Goal: Complete Application Form: Complete application form

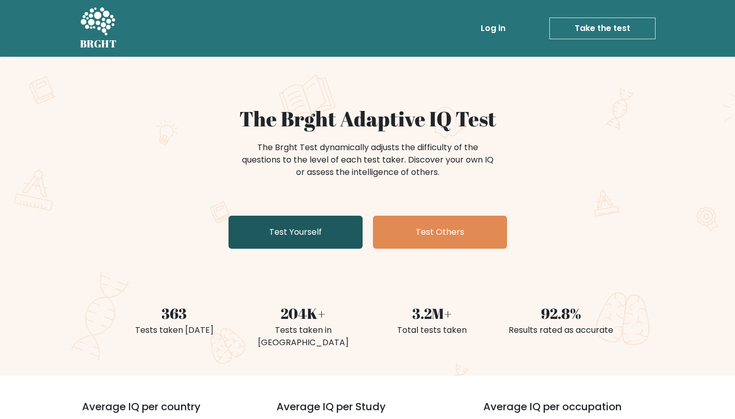
click at [303, 234] on link "Test Yourself" at bounding box center [295, 232] width 134 height 33
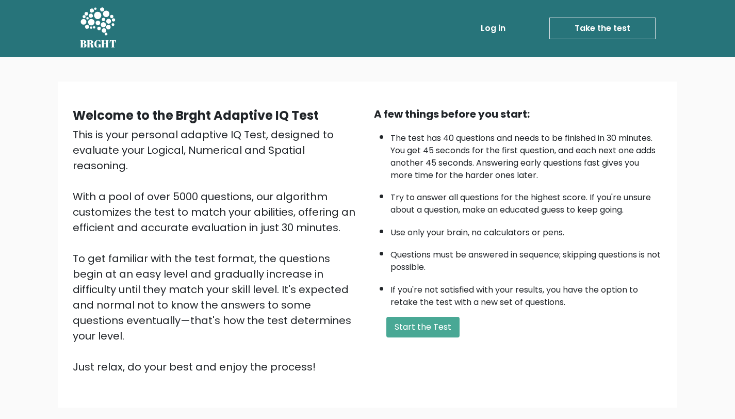
scroll to position [18, 0]
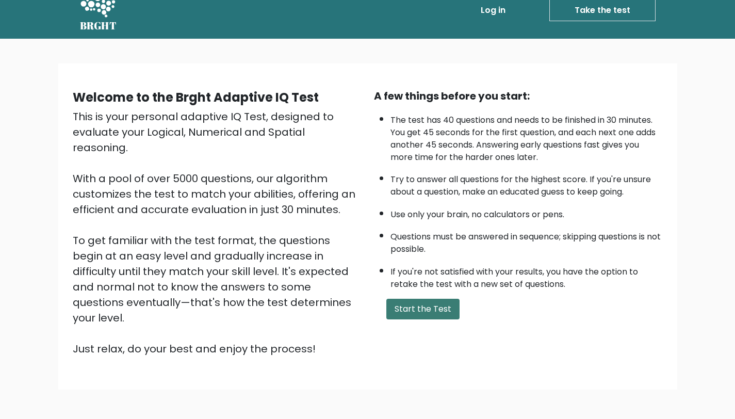
click at [428, 314] on button "Start the Test" at bounding box center [422, 309] width 73 height 21
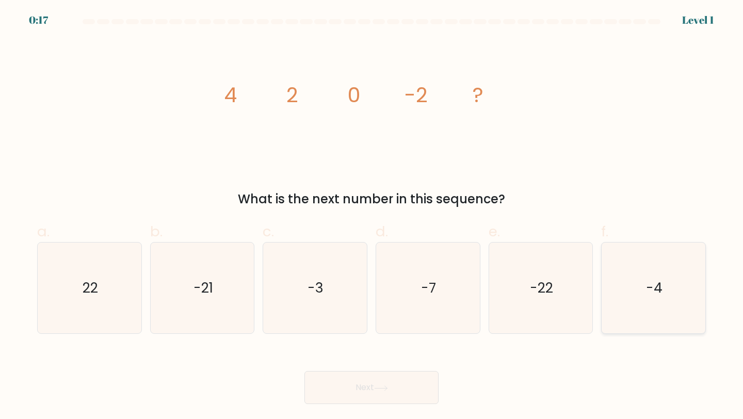
click at [652, 292] on text "-4" at bounding box center [654, 287] width 17 height 19
click at [372, 216] on input "f. -4" at bounding box center [371, 212] width 1 height 7
radio input "true"
click at [361, 381] on button "Next" at bounding box center [371, 387] width 134 height 33
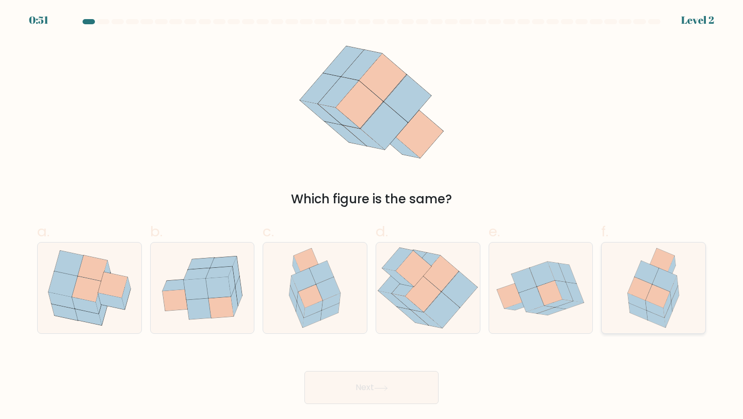
click at [661, 287] on icon at bounding box center [664, 279] width 24 height 23
click at [372, 216] on input "f." at bounding box center [371, 212] width 1 height 7
radio input "true"
click at [369, 384] on button "Next" at bounding box center [371, 387] width 134 height 33
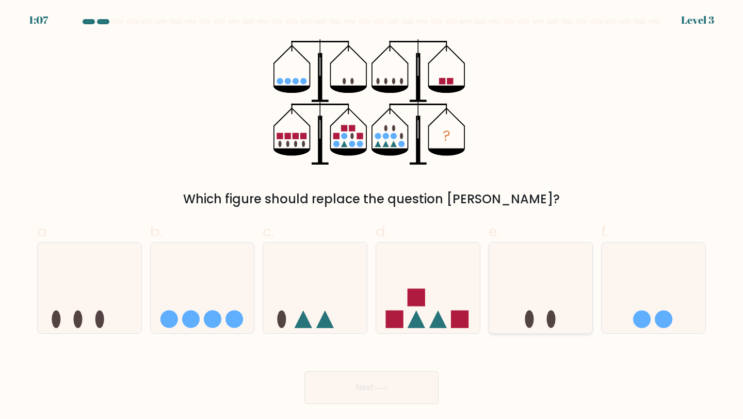
click at [553, 306] on icon at bounding box center [541, 288] width 104 height 86
click at [372, 216] on input "e." at bounding box center [371, 212] width 1 height 7
radio input "true"
click at [367, 388] on button "Next" at bounding box center [371, 387] width 134 height 33
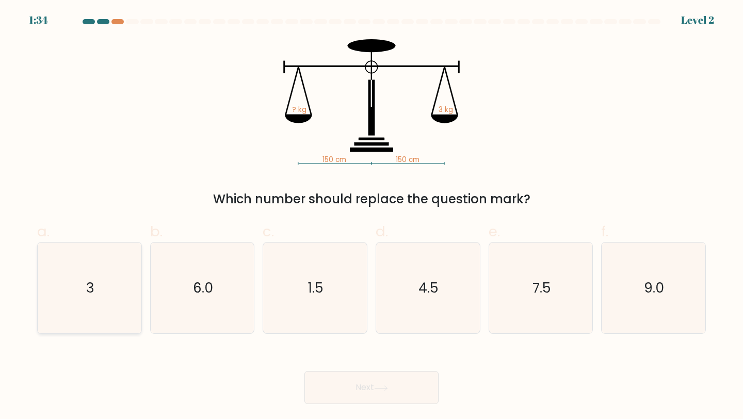
click at [90, 283] on text "3" at bounding box center [90, 287] width 8 height 19
click at [371, 216] on input "a. 3" at bounding box center [371, 212] width 1 height 7
radio input "true"
click at [355, 381] on button "Next" at bounding box center [371, 387] width 134 height 33
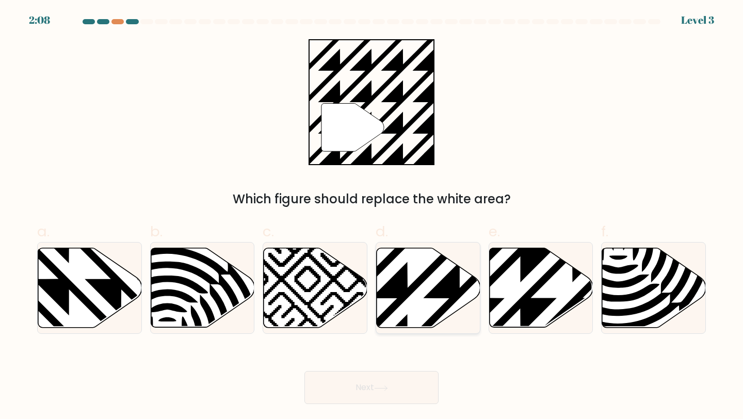
click at [420, 278] on icon at bounding box center [459, 245] width 209 height 209
click at [372, 216] on input "d." at bounding box center [371, 212] width 1 height 7
radio input "true"
click at [367, 394] on button "Next" at bounding box center [371, 387] width 134 height 33
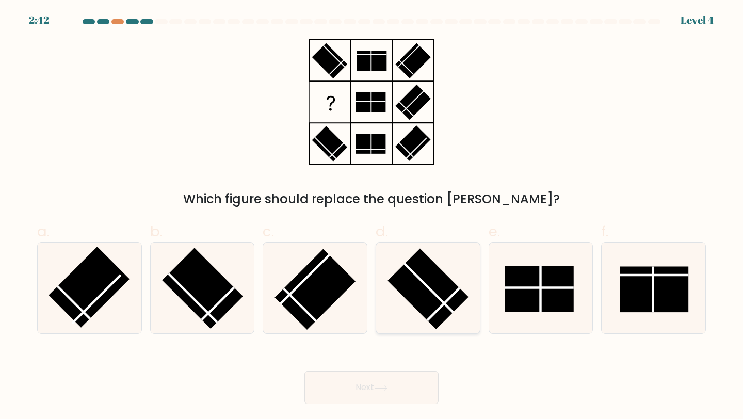
click at [437, 312] on rect at bounding box center [427, 288] width 81 height 81
click at [372, 216] on input "d." at bounding box center [371, 212] width 1 height 7
radio input "true"
click at [366, 395] on button "Next" at bounding box center [371, 387] width 134 height 33
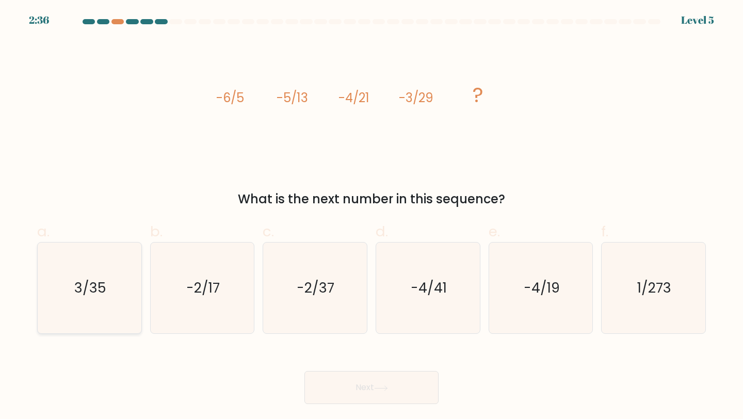
click at [72, 287] on icon "3/35" at bounding box center [89, 287] width 91 height 91
click at [371, 216] on input "a. 3/35" at bounding box center [371, 212] width 1 height 7
radio input "true"
click at [327, 310] on icon "-2/37" at bounding box center [314, 287] width 91 height 91
click at [371, 216] on input "c. -2/37" at bounding box center [371, 212] width 1 height 7
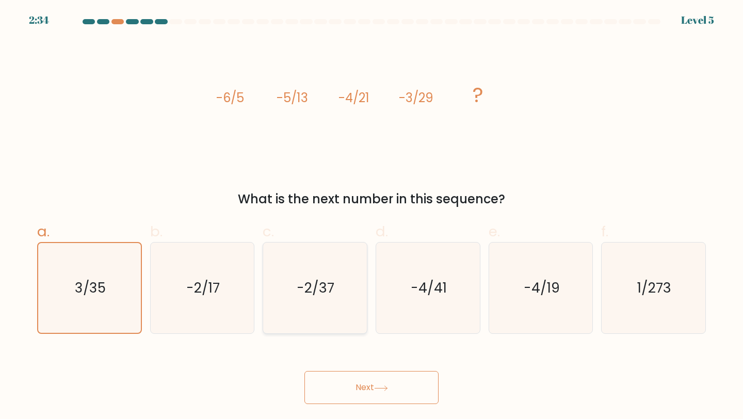
radio input "true"
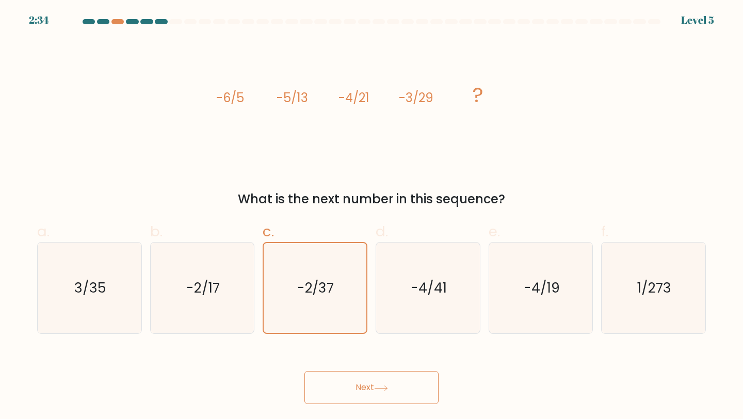
click at [358, 384] on button "Next" at bounding box center [371, 387] width 134 height 33
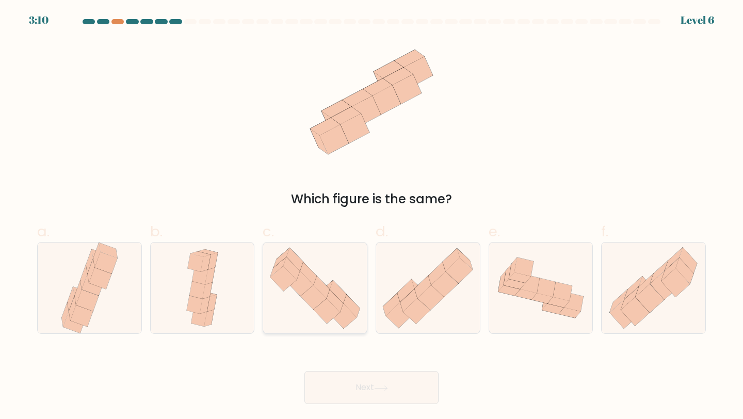
click at [304, 279] on icon at bounding box center [300, 283] width 26 height 25
click at [371, 216] on input "c." at bounding box center [371, 212] width 1 height 7
radio input "true"
click at [387, 387] on icon at bounding box center [380, 387] width 12 height 5
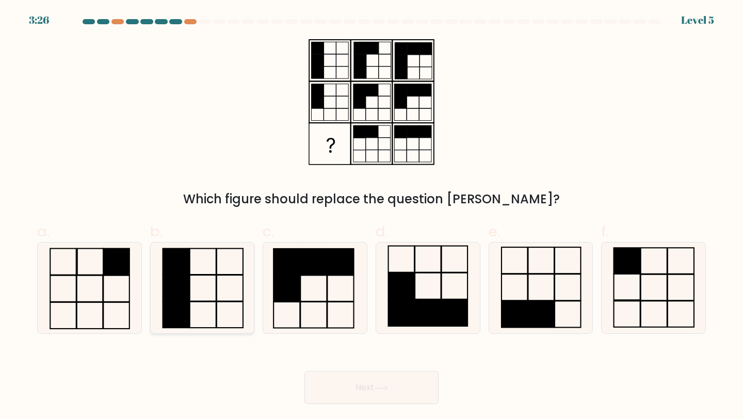
click at [178, 296] on rect at bounding box center [175, 288] width 26 height 26
click at [371, 216] on input "b." at bounding box center [371, 212] width 1 height 7
radio input "true"
click at [400, 387] on button "Next" at bounding box center [371, 387] width 134 height 33
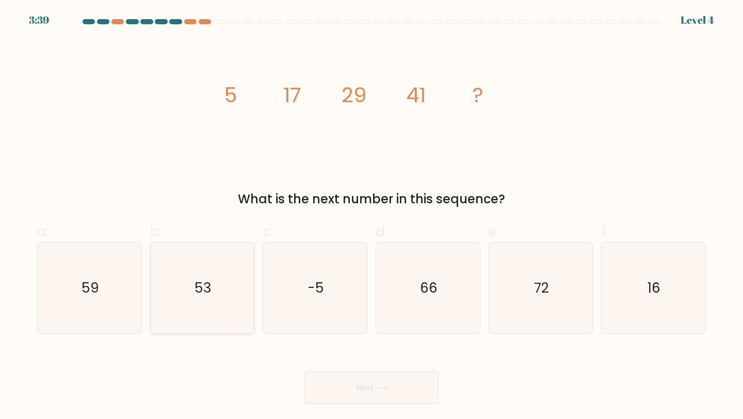
click at [187, 284] on icon "53" at bounding box center [202, 287] width 91 height 91
click at [371, 216] on input "b. 53" at bounding box center [371, 212] width 1 height 7
radio input "true"
click at [398, 388] on button "Next" at bounding box center [371, 387] width 134 height 33
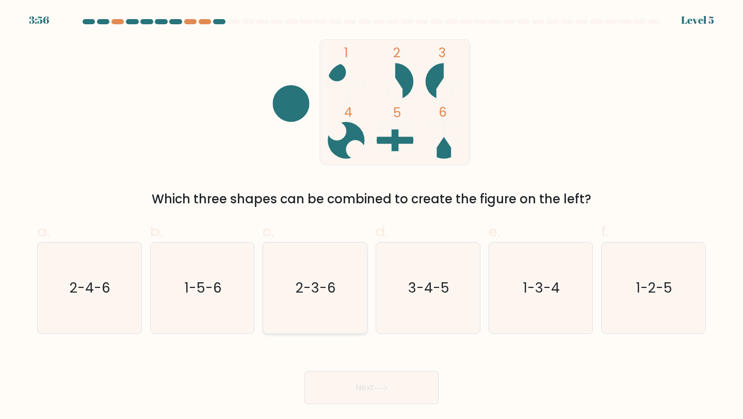
click at [320, 280] on text "2-3-6" at bounding box center [315, 287] width 40 height 19
click at [371, 216] on input "c. 2-3-6" at bounding box center [371, 212] width 1 height 7
radio input "true"
click at [374, 412] on body "3:56 Level 5" at bounding box center [371, 209] width 743 height 419
click at [378, 395] on button "Next" at bounding box center [371, 387] width 134 height 33
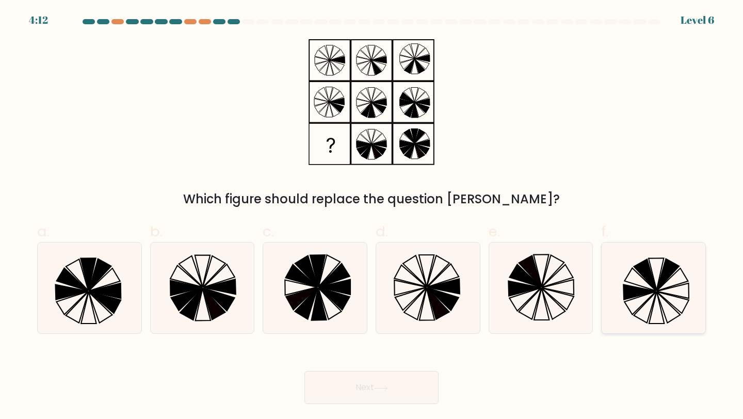
click at [658, 296] on icon at bounding box center [652, 287] width 91 height 91
click at [372, 216] on input "f." at bounding box center [371, 212] width 1 height 7
radio input "true"
click at [385, 375] on button "Next" at bounding box center [371, 387] width 134 height 33
click at [380, 387] on icon at bounding box center [381, 388] width 14 height 6
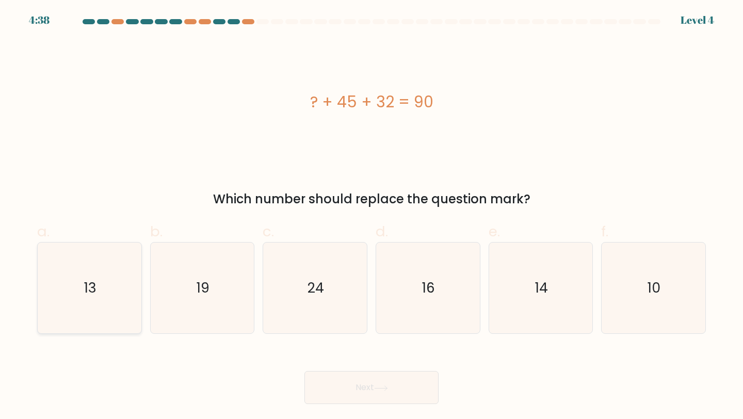
click at [91, 283] on text "13" at bounding box center [90, 287] width 12 height 19
click at [371, 216] on input "a. 13" at bounding box center [371, 212] width 1 height 7
radio input "true"
click at [353, 380] on button "Next" at bounding box center [371, 387] width 134 height 33
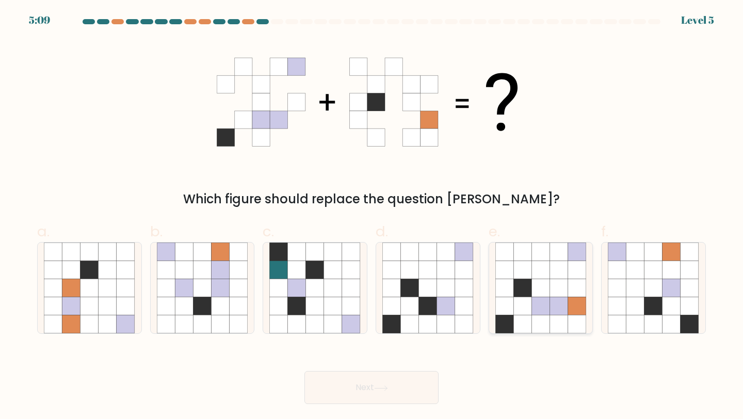
click at [568, 298] on icon at bounding box center [577, 306] width 18 height 18
click at [372, 216] on input "e." at bounding box center [371, 212] width 1 height 7
radio input "true"
click at [393, 380] on button "Next" at bounding box center [371, 387] width 134 height 33
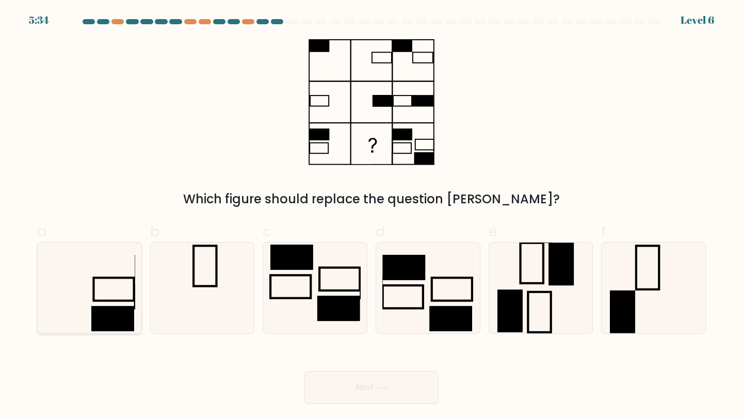
click at [128, 298] on icon at bounding box center [89, 287] width 91 height 91
click at [371, 216] on input "a." at bounding box center [371, 212] width 1 height 7
radio input "true"
click at [397, 384] on button "Next" at bounding box center [371, 387] width 134 height 33
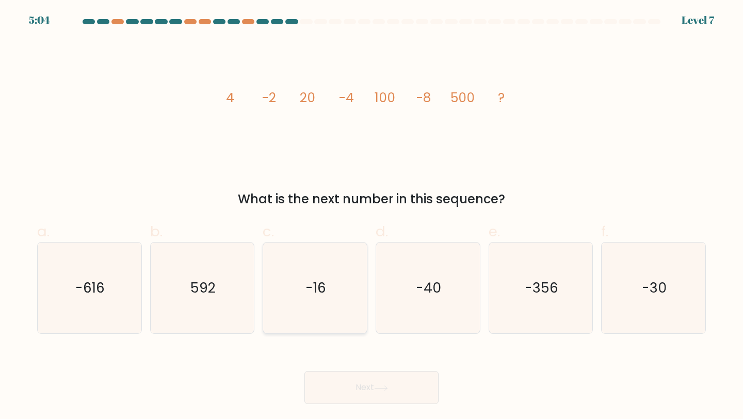
click at [334, 311] on icon "-16" at bounding box center [314, 287] width 91 height 91
click at [371, 216] on input "c. -16" at bounding box center [371, 212] width 1 height 7
radio input "true"
click at [378, 383] on button "Next" at bounding box center [371, 387] width 134 height 33
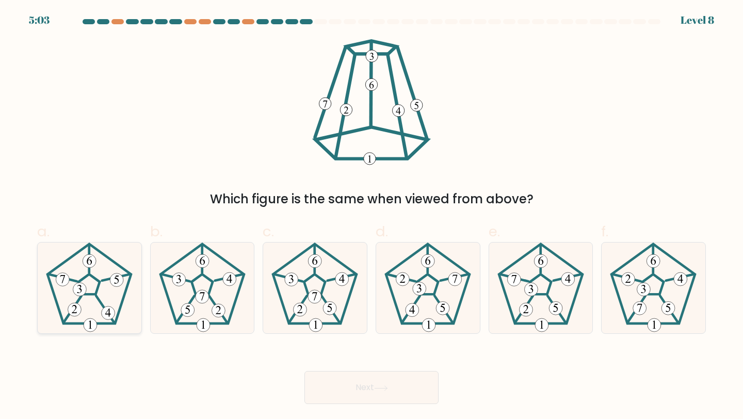
click at [115, 289] on icon at bounding box center [89, 287] width 91 height 91
click at [371, 216] on input "a." at bounding box center [371, 212] width 1 height 7
radio input "true"
click at [360, 376] on button "Next" at bounding box center [371, 387] width 134 height 33
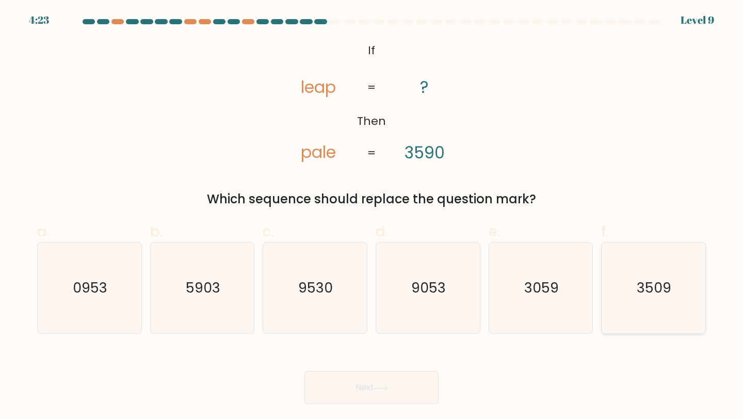
click at [646, 296] on text "3509" at bounding box center [654, 287] width 35 height 19
click at [372, 216] on input "f. 3509" at bounding box center [371, 212] width 1 height 7
radio input "true"
click at [395, 392] on button "Next" at bounding box center [371, 387] width 134 height 33
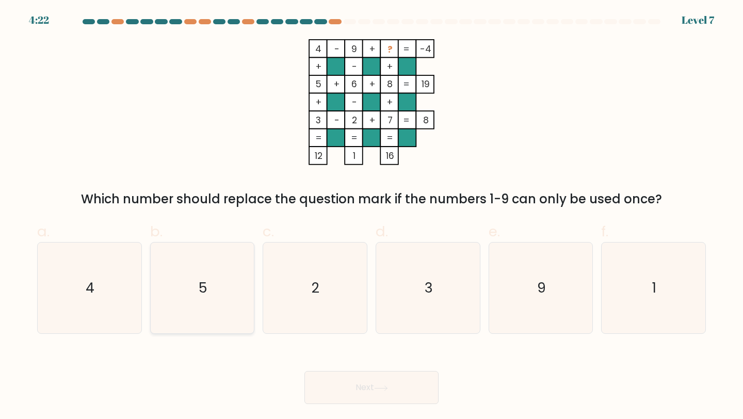
click at [216, 289] on icon "5" at bounding box center [202, 287] width 91 height 91
click at [371, 216] on input "b. 5" at bounding box center [371, 212] width 1 height 7
radio input "true"
click at [368, 381] on button "Next" at bounding box center [371, 387] width 134 height 33
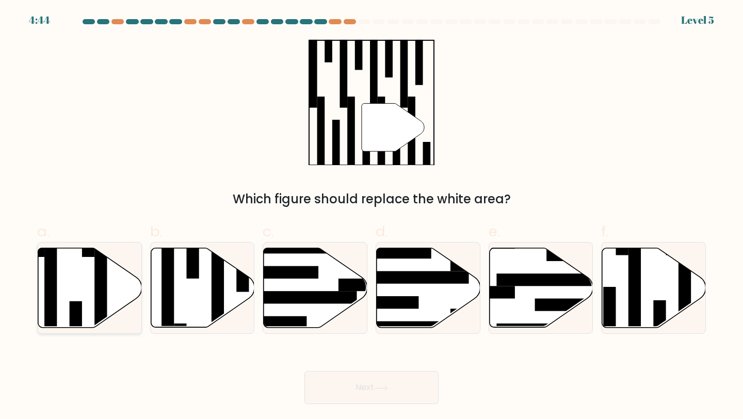
click at [116, 280] on icon at bounding box center [90, 287] width 104 height 79
click at [371, 216] on input "a." at bounding box center [371, 212] width 1 height 7
radio input "true"
click at [362, 384] on button "Next" at bounding box center [371, 387] width 134 height 33
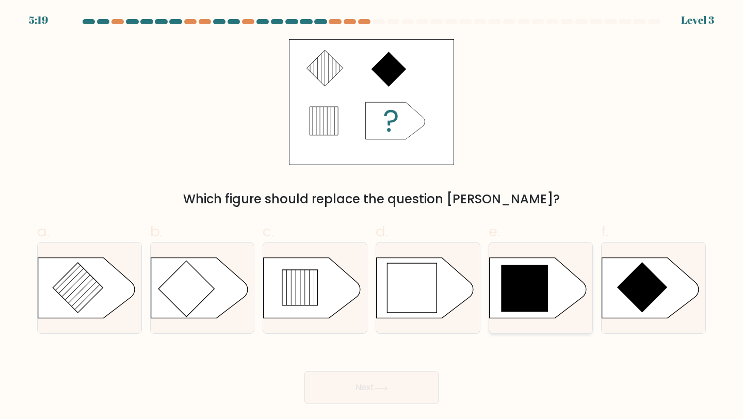
click at [529, 279] on icon at bounding box center [524, 288] width 47 height 47
click at [372, 216] on input "e." at bounding box center [371, 212] width 1 height 7
radio input "true"
click at [396, 378] on button "Next" at bounding box center [371, 387] width 134 height 33
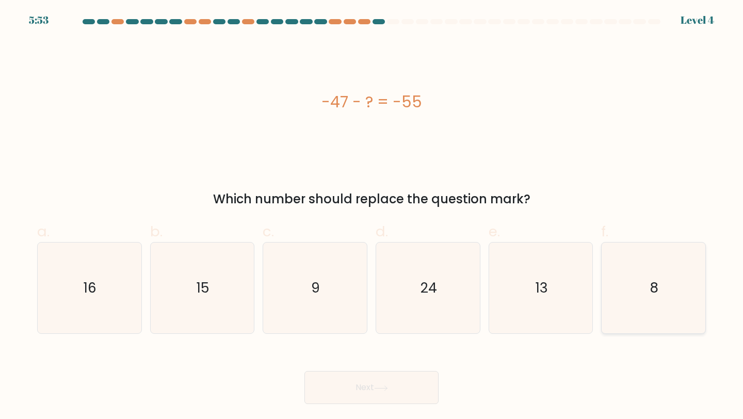
click at [668, 300] on icon "8" at bounding box center [652, 287] width 91 height 91
click at [372, 216] on input "f. 8" at bounding box center [371, 212] width 1 height 7
radio input "true"
click at [401, 387] on button "Next" at bounding box center [371, 387] width 134 height 33
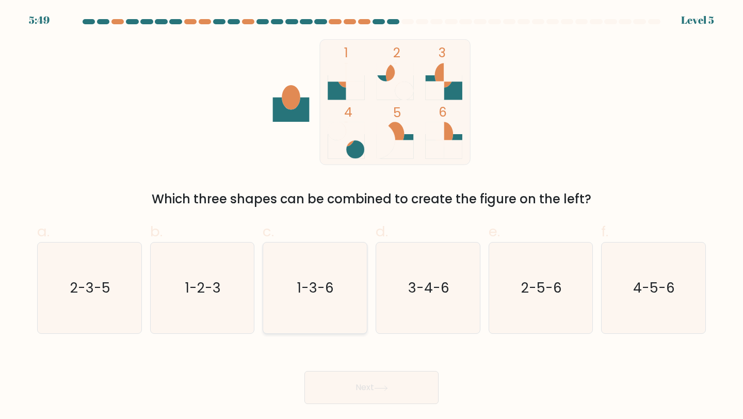
click at [321, 305] on icon "1-3-6" at bounding box center [314, 287] width 91 height 91
click at [371, 216] on input "c. 1-3-6" at bounding box center [371, 212] width 1 height 7
radio input "true"
click at [362, 384] on button "Next" at bounding box center [371, 387] width 134 height 33
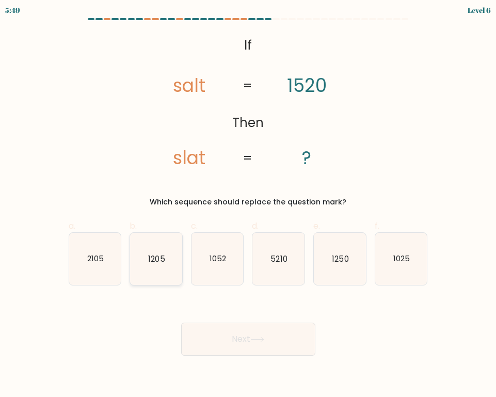
click at [173, 271] on icon "1205" at bounding box center [156, 259] width 52 height 52
click at [248, 205] on input "b. 1205" at bounding box center [248, 202] width 1 height 7
radio input "true"
click at [266, 335] on button "Next" at bounding box center [248, 338] width 134 height 33
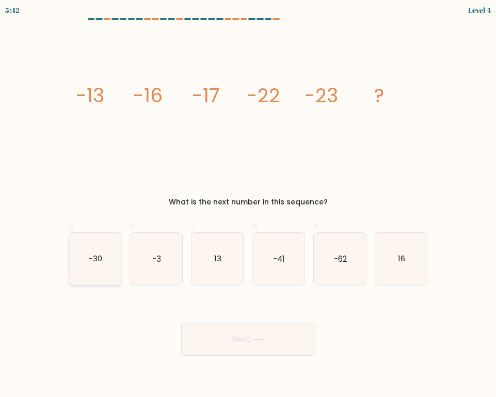
click at [98, 262] on text "-30" at bounding box center [95, 258] width 13 height 11
click at [248, 205] on input "a. -30" at bounding box center [248, 202] width 1 height 7
radio input "true"
click at [280, 344] on button "Next" at bounding box center [248, 338] width 134 height 33
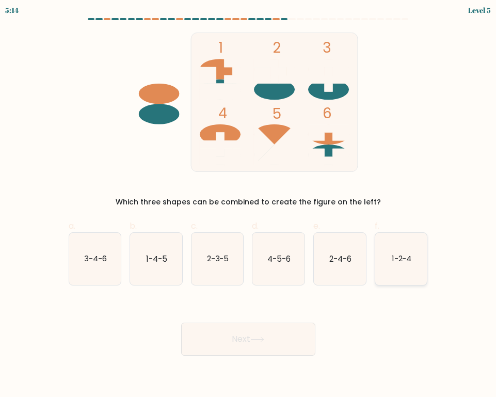
click at [392, 257] on text "1-2-4" at bounding box center [401, 258] width 20 height 11
click at [249, 205] on input "f. 1-2-4" at bounding box center [248, 202] width 1 height 7
radio input "true"
click at [241, 340] on button "Next" at bounding box center [248, 338] width 134 height 33
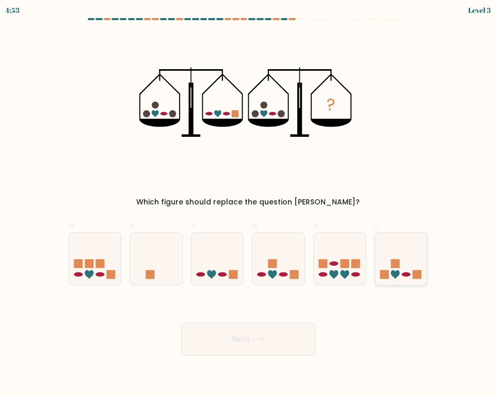
click at [394, 276] on icon at bounding box center [394, 274] width 9 height 9
click at [249, 205] on input "f." at bounding box center [248, 202] width 1 height 7
radio input "true"
click at [236, 338] on button "Next" at bounding box center [248, 338] width 134 height 33
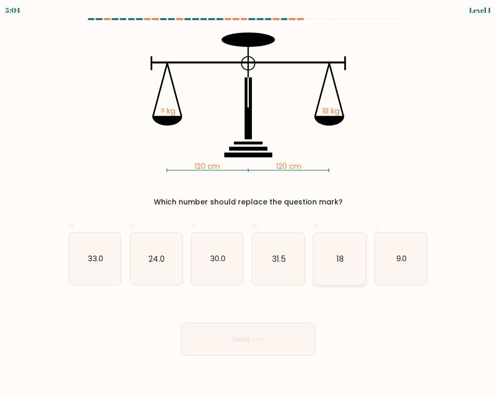
click at [336, 257] on icon "18" at bounding box center [340, 259] width 52 height 52
click at [249, 205] on input "e. 18" at bounding box center [248, 202] width 1 height 7
radio input "true"
click at [243, 336] on button "Next" at bounding box center [248, 338] width 134 height 33
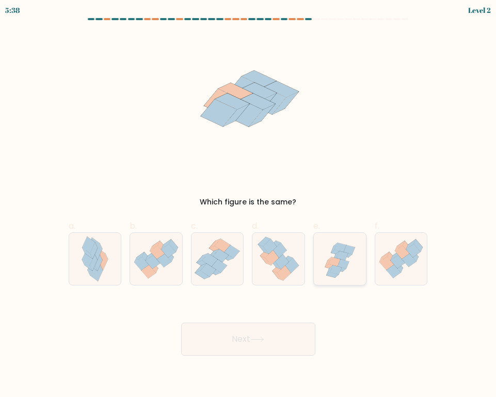
click at [329, 269] on icon at bounding box center [329, 270] width 6 height 10
click at [249, 205] on input "e." at bounding box center [248, 202] width 1 height 7
radio input "true"
click at [225, 333] on button "Next" at bounding box center [248, 338] width 134 height 33
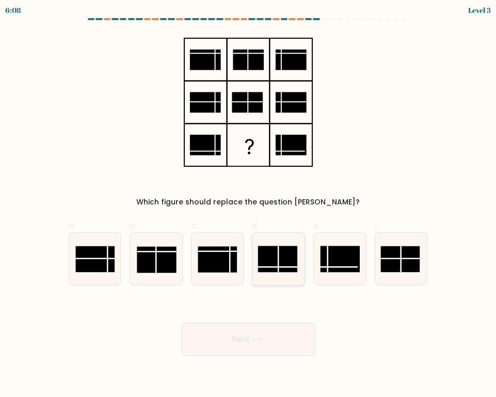
click at [277, 262] on rect at bounding box center [277, 258] width 39 height 26
click at [249, 205] on input "d." at bounding box center [248, 202] width 1 height 7
radio input "true"
click at [268, 338] on button "Next" at bounding box center [248, 338] width 134 height 33
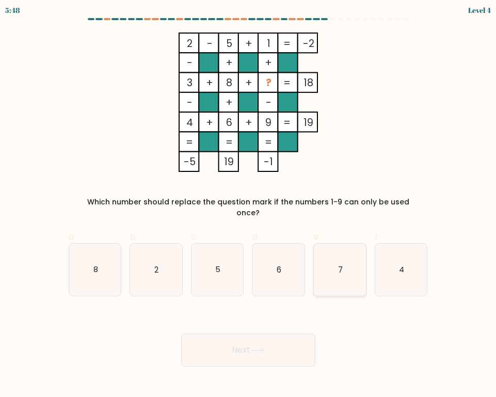
click at [344, 272] on icon "7" at bounding box center [340, 269] width 52 height 52
click at [249, 205] on input "e. 7" at bounding box center [248, 202] width 1 height 7
radio input "true"
click at [268, 343] on button "Next" at bounding box center [248, 349] width 134 height 33
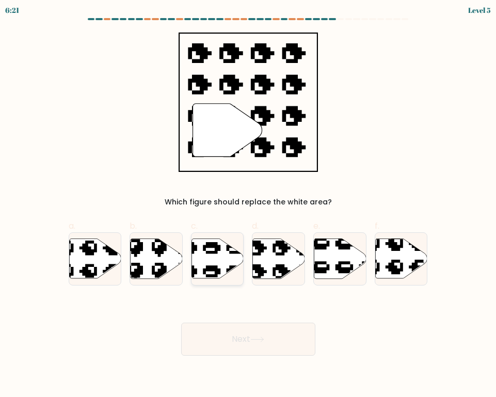
click at [209, 254] on icon at bounding box center [217, 258] width 52 height 40
click at [248, 205] on input "c." at bounding box center [248, 202] width 1 height 7
radio input "true"
click at [254, 336] on icon at bounding box center [257, 339] width 14 height 6
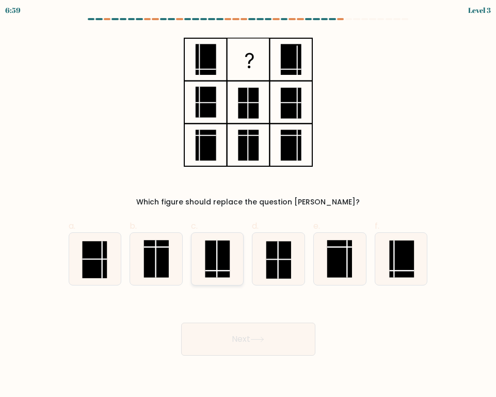
click at [211, 259] on rect at bounding box center [217, 258] width 25 height 37
click at [248, 205] on input "c." at bounding box center [248, 202] width 1 height 7
radio input "true"
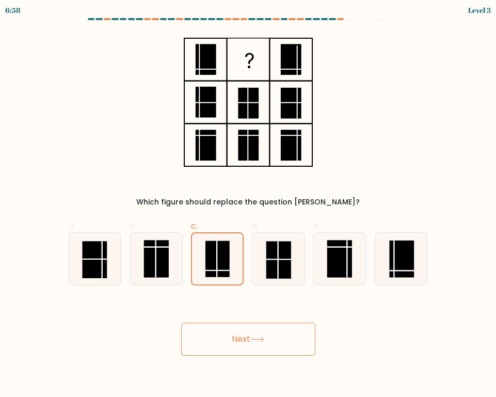
click at [266, 342] on button "Next" at bounding box center [248, 338] width 134 height 33
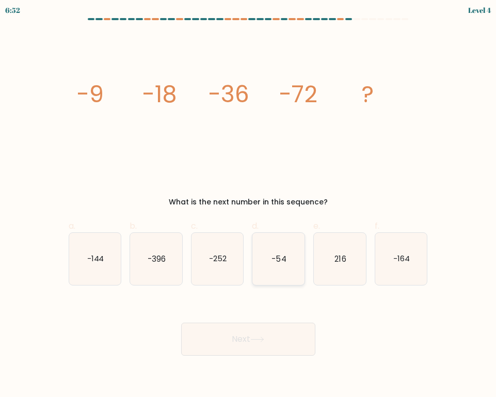
click at [289, 254] on icon "-54" at bounding box center [278, 259] width 52 height 52
click at [249, 205] on input "d. -54" at bounding box center [248, 202] width 1 height 7
radio input "true"
click at [292, 339] on button "Next" at bounding box center [248, 338] width 134 height 33
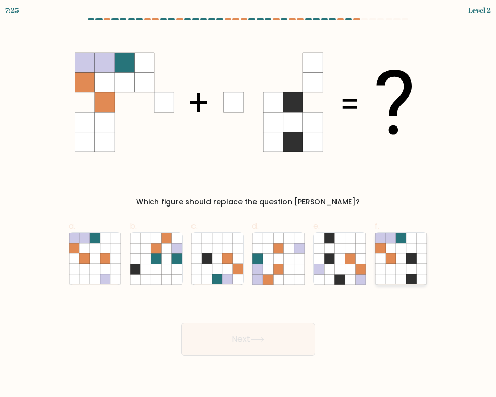
click at [398, 269] on icon at bounding box center [400, 268] width 10 height 10
click at [249, 205] on input "f." at bounding box center [248, 202] width 1 height 7
radio input "true"
click at [244, 340] on button "Next" at bounding box center [248, 338] width 134 height 33
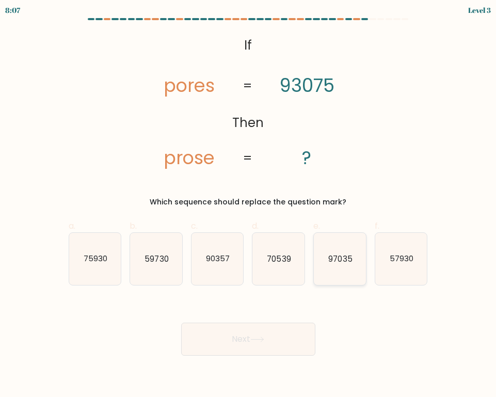
click at [341, 252] on icon "97035" at bounding box center [340, 259] width 52 height 52
click at [249, 205] on input "e. 97035" at bounding box center [248, 202] width 1 height 7
radio input "true"
click at [281, 334] on button "Next" at bounding box center [248, 338] width 134 height 33
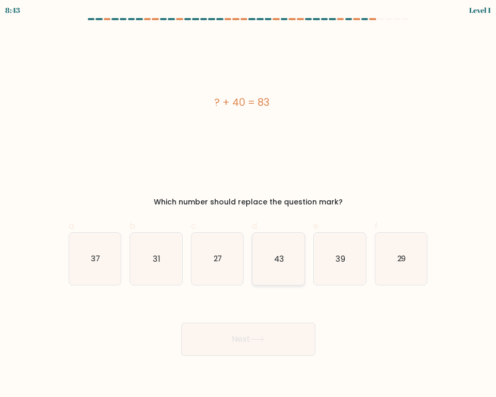
click at [275, 262] on text "43" at bounding box center [279, 258] width 10 height 11
click at [249, 205] on input "d. 43" at bounding box center [248, 202] width 1 height 7
radio input "true"
click at [275, 335] on button "Next" at bounding box center [248, 338] width 134 height 33
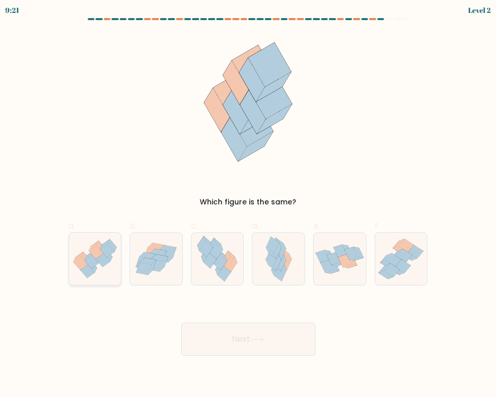
click at [87, 260] on icon at bounding box center [91, 261] width 14 height 13
click at [248, 205] on input "a." at bounding box center [248, 202] width 1 height 7
radio input "true"
click at [253, 336] on icon at bounding box center [257, 339] width 14 height 6
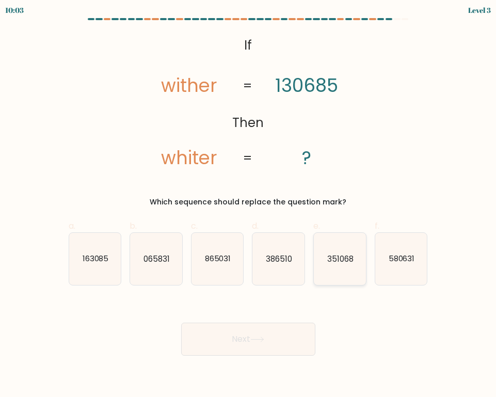
click at [348, 249] on icon "351068" at bounding box center [340, 259] width 52 height 52
click at [249, 205] on input "e. 351068" at bounding box center [248, 202] width 1 height 7
radio input "true"
click at [263, 332] on button "Next" at bounding box center [248, 338] width 134 height 33
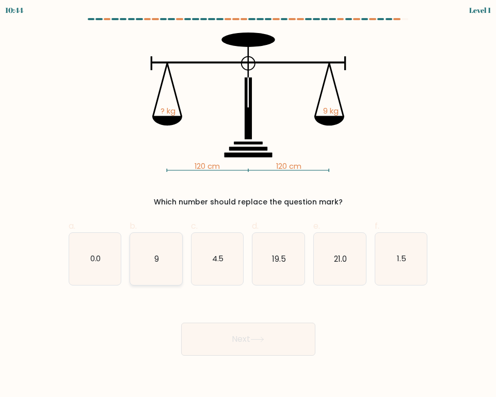
click at [160, 263] on icon "9" at bounding box center [156, 259] width 52 height 52
click at [248, 205] on input "b. 9" at bounding box center [248, 202] width 1 height 7
radio input "true"
click at [246, 331] on button "Next" at bounding box center [248, 338] width 134 height 33
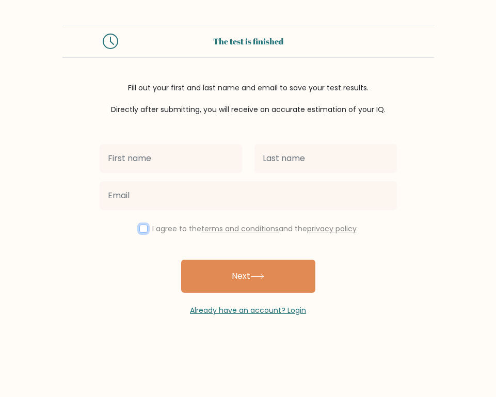
click at [140, 228] on input "checkbox" at bounding box center [143, 228] width 8 height 8
checkbox input "true"
click at [154, 173] on div at bounding box center [170, 158] width 155 height 37
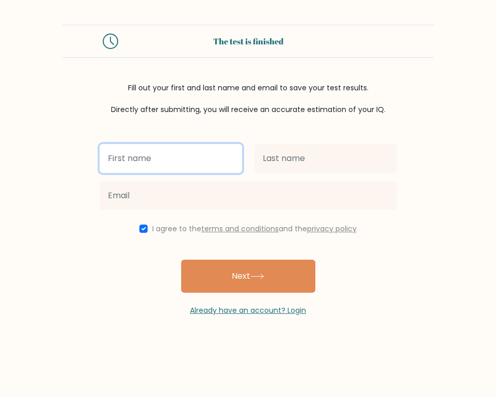
click at [155, 167] on input "text" at bounding box center [171, 158] width 142 height 29
type input "Melecio"
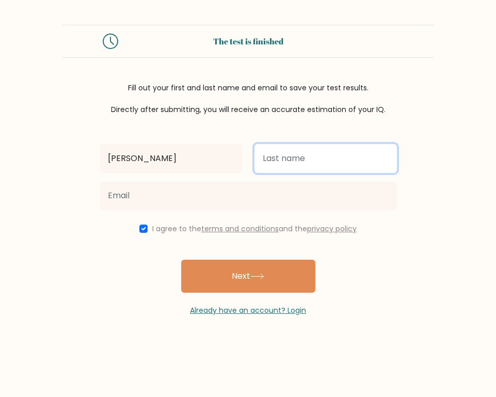
click at [267, 163] on input "text" at bounding box center [325, 158] width 142 height 29
type input "Cando"
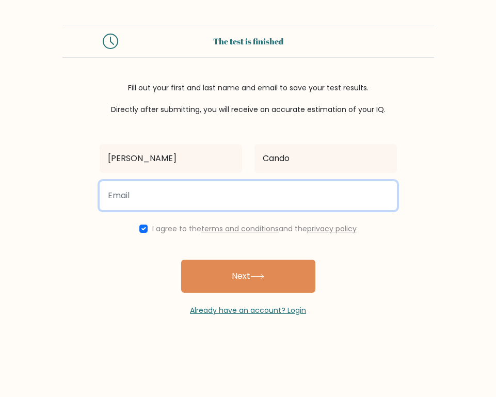
click at [309, 193] on input "email" at bounding box center [248, 195] width 297 height 29
type input "mpcando1991@gmail.com"
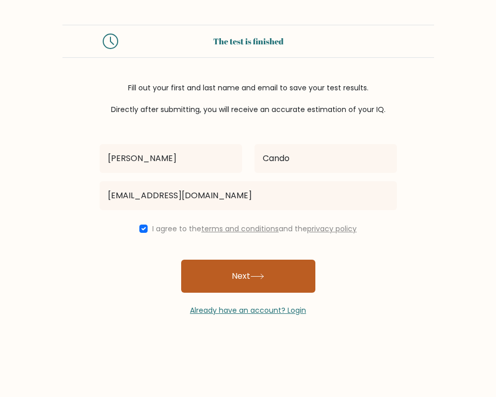
click at [248, 273] on button "Next" at bounding box center [248, 275] width 134 height 33
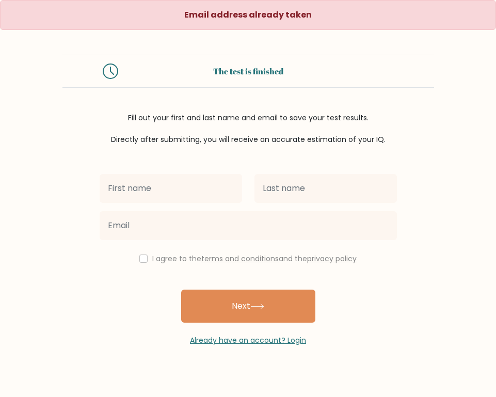
click at [179, 190] on input "text" at bounding box center [171, 188] width 142 height 29
type input "[PERSON_NAME]"
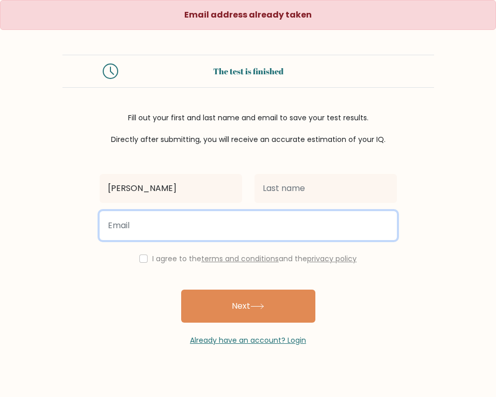
click at [176, 229] on input "email" at bounding box center [248, 225] width 297 height 29
type input "yzzahpcando@gmail.com"
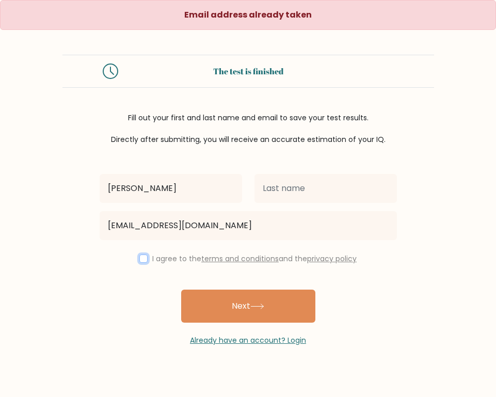
click at [139, 255] on input "checkbox" at bounding box center [143, 258] width 8 height 8
checkbox input "true"
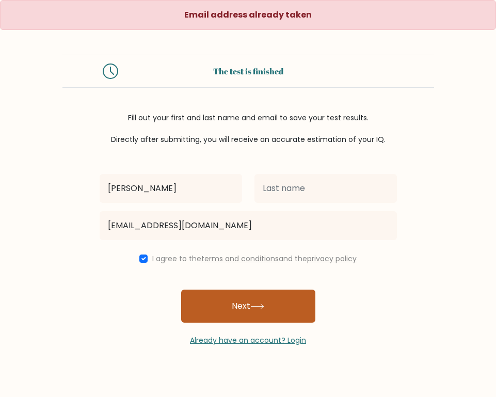
click at [254, 300] on button "Next" at bounding box center [248, 305] width 134 height 33
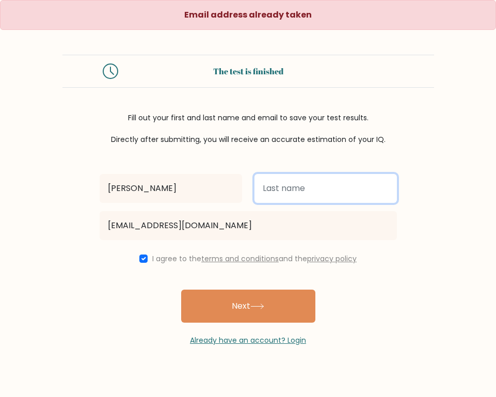
click at [300, 196] on input "text" at bounding box center [325, 188] width 142 height 29
type input "Cando"
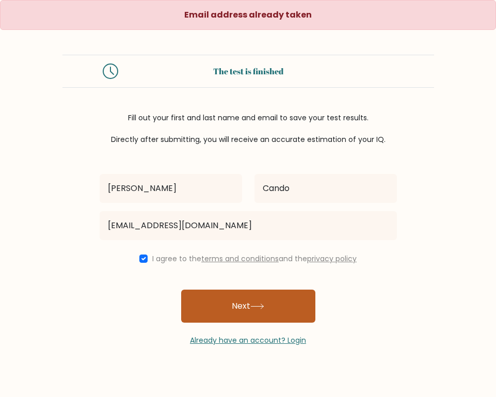
click at [277, 296] on button "Next" at bounding box center [248, 305] width 134 height 33
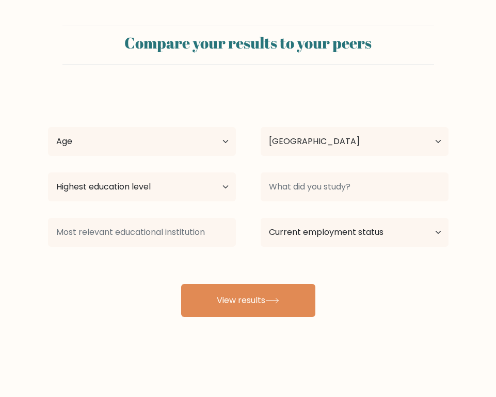
select select "PH"
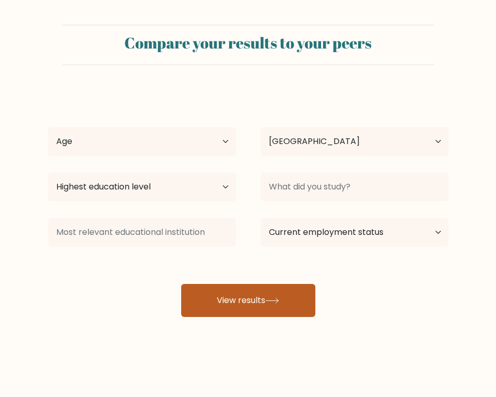
click at [257, 303] on button "View results" at bounding box center [248, 300] width 134 height 33
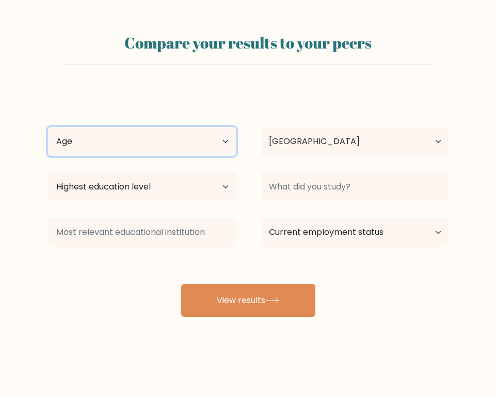
click at [218, 149] on select "Age Under [DEMOGRAPHIC_DATA] [DEMOGRAPHIC_DATA] [DEMOGRAPHIC_DATA] [DEMOGRAPHIC…" at bounding box center [142, 141] width 188 height 29
select select "25_34"
click at [48, 127] on select "Age Under [DEMOGRAPHIC_DATA] [DEMOGRAPHIC_DATA] [DEMOGRAPHIC_DATA] [DEMOGRAPHIC…" at bounding box center [142, 141] width 188 height 29
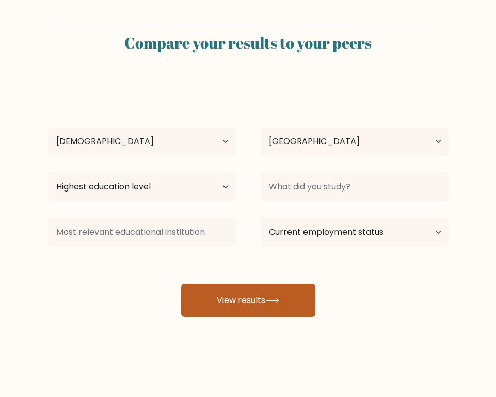
click at [256, 304] on button "View results" at bounding box center [248, 300] width 134 height 33
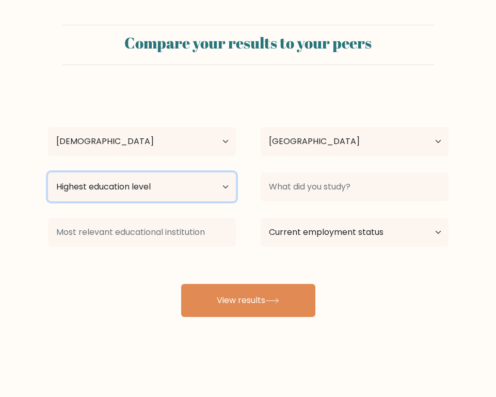
click at [189, 194] on select "Highest education level No schooling Primary Lower Secondary Upper Secondary Oc…" at bounding box center [142, 186] width 188 height 29
select select "bachelors_degree"
click at [48, 172] on select "Highest education level No schooling Primary Lower Secondary Upper Secondary Oc…" at bounding box center [142, 186] width 188 height 29
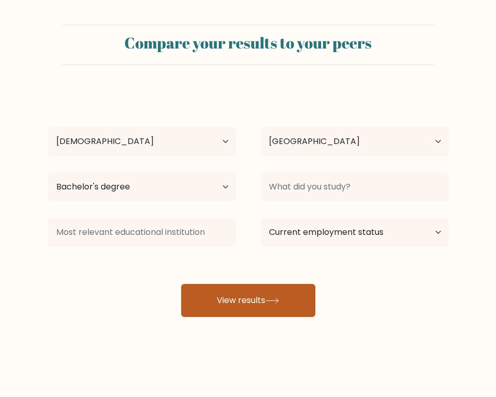
click at [252, 304] on button "View results" at bounding box center [248, 300] width 134 height 33
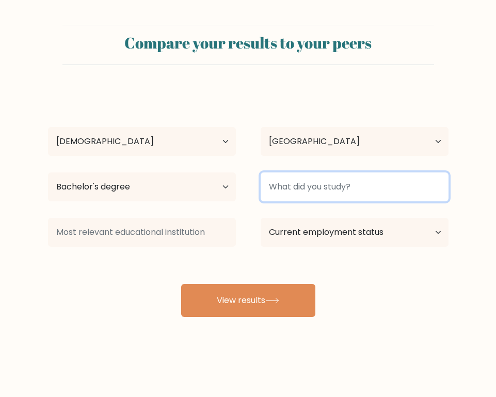
click at [318, 198] on input at bounding box center [354, 186] width 188 height 29
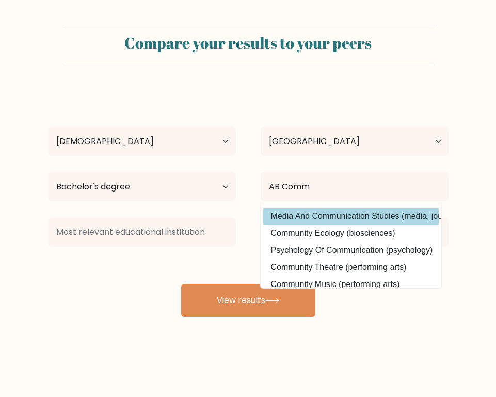
click at [321, 217] on option "Media And Communication Studies (media, journalism and communications)" at bounding box center [350, 216] width 175 height 17
type input "Media And Communication Studies"
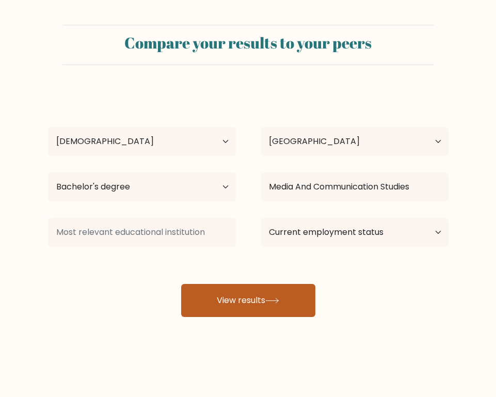
click at [287, 300] on button "View results" at bounding box center [248, 300] width 134 height 33
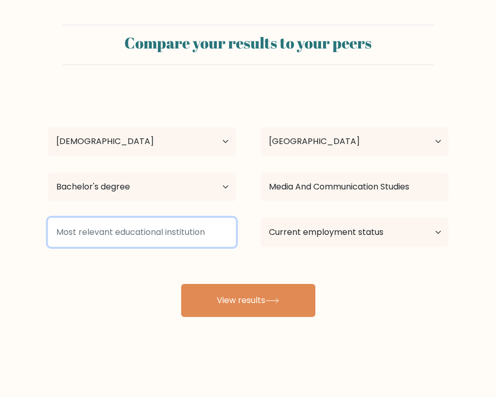
click at [180, 229] on input at bounding box center [142, 232] width 188 height 29
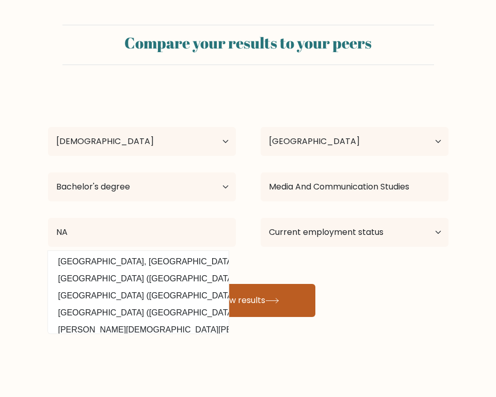
click at [255, 298] on button "View results" at bounding box center [248, 300] width 134 height 33
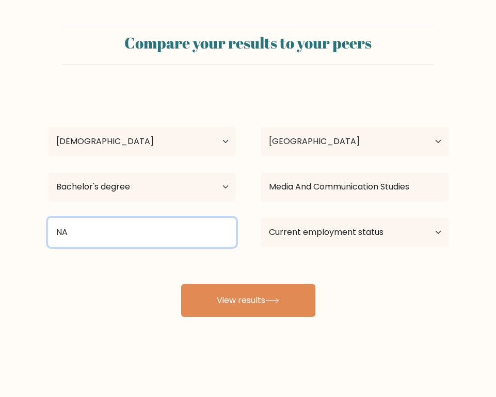
click at [196, 230] on input "NA" at bounding box center [142, 232] width 188 height 29
type input "N"
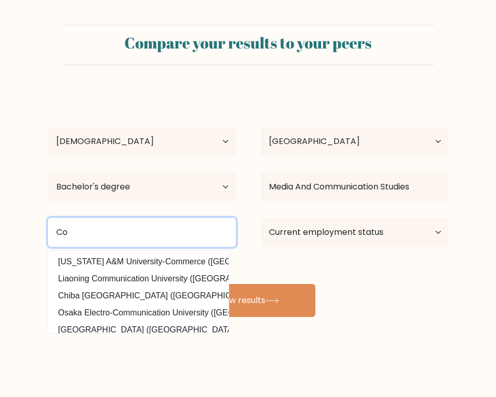
type input "C"
type input "A"
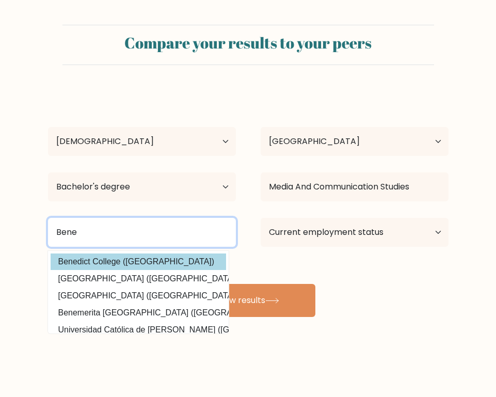
type input "Bene"
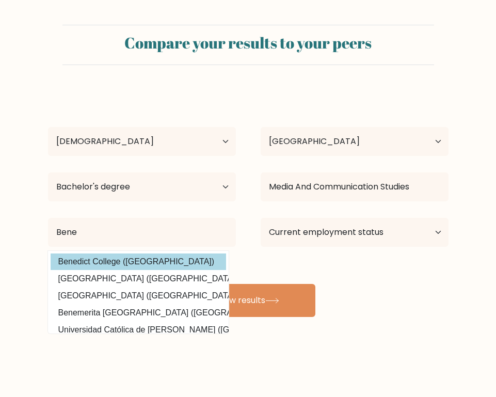
click at [182, 260] on div "Melecio Cando Age Under 18 years old 18-24 years old 25-34 years old 35-44 year…" at bounding box center [248, 203] width 413 height 227
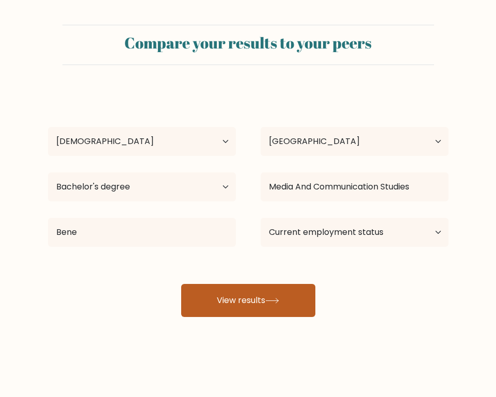
click at [263, 296] on button "View results" at bounding box center [248, 300] width 134 height 33
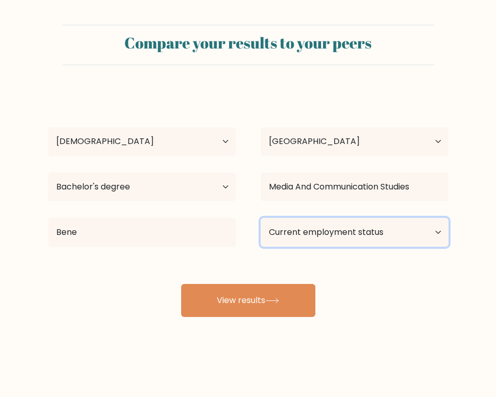
click at [390, 229] on select "Current employment status Employed Student Retired Other / prefer not to answer" at bounding box center [354, 232] width 188 height 29
select select "other"
click at [260, 218] on select "Current employment status Employed Student Retired Other / prefer not to answer" at bounding box center [354, 232] width 188 height 29
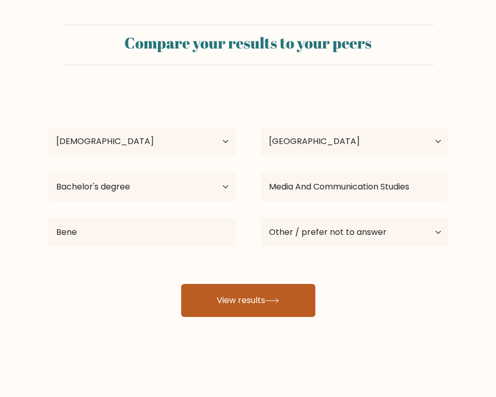
click at [278, 300] on icon at bounding box center [272, 300] width 12 height 5
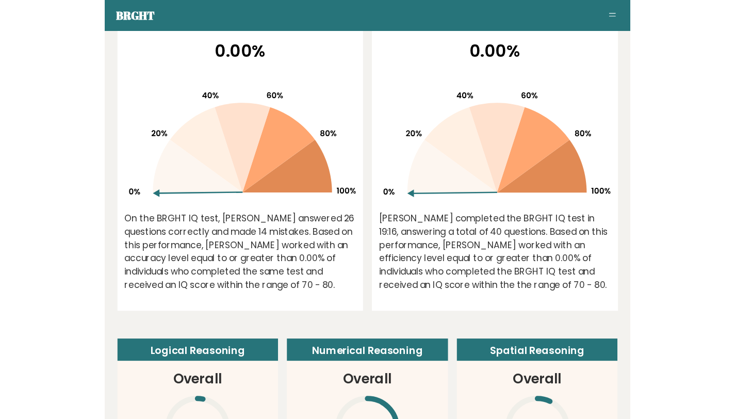
scroll to position [271, 0]
